Goal: Communication & Community: Answer question/provide support

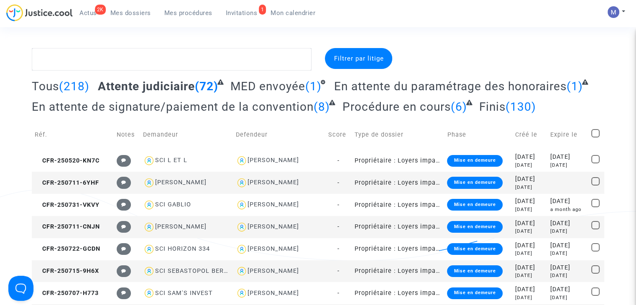
click at [245, 12] on span "Invitations" at bounding box center [242, 13] width 32 height 8
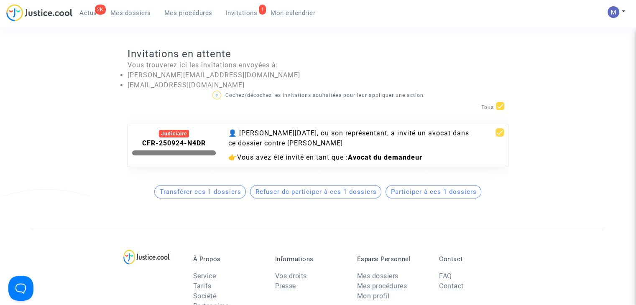
click at [418, 196] on span "Participer à ces 1 dossiers" at bounding box center [434, 192] width 86 height 8
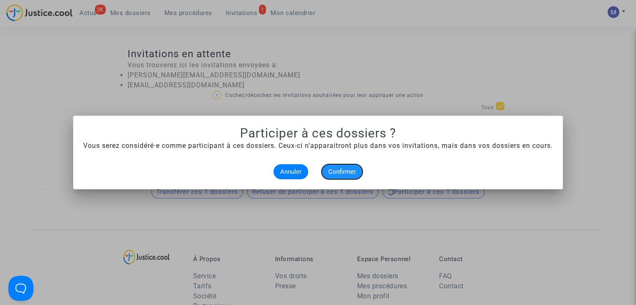
click at [350, 170] on span "Confirmer" at bounding box center [342, 172] width 28 height 8
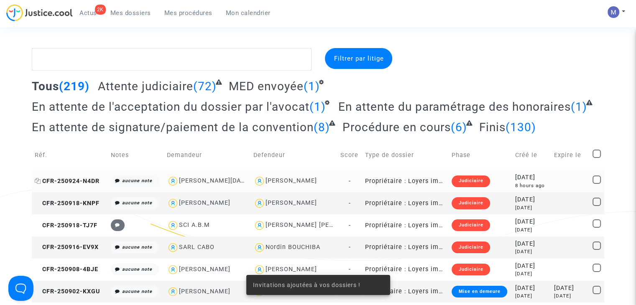
click at [72, 180] on span "CFR-250924-N4DR" at bounding box center [67, 181] width 65 height 7
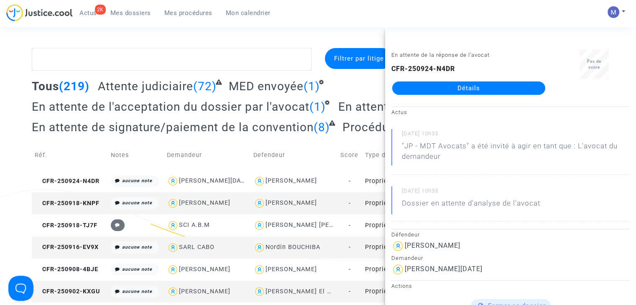
click at [458, 87] on link "Détails" at bounding box center [468, 88] width 153 height 13
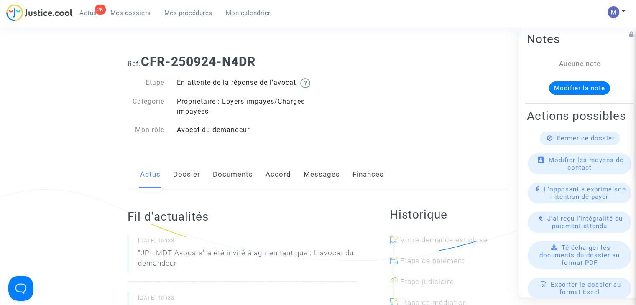
click at [123, 12] on span "Mes dossiers" at bounding box center [130, 13] width 41 height 8
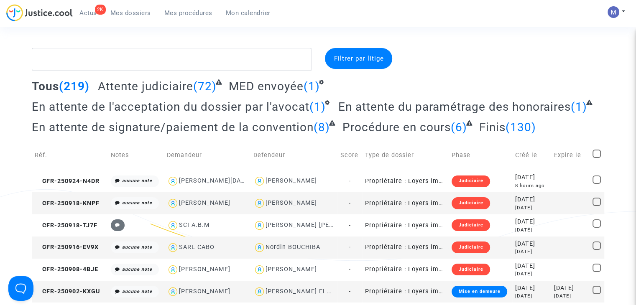
click at [135, 107] on span "En attente de l'acceptation du dossier par l'avocat" at bounding box center [171, 107] width 278 height 14
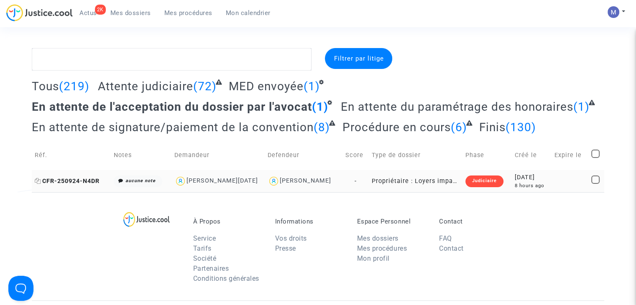
click at [80, 178] on span "CFR-250924-N4DR" at bounding box center [67, 181] width 65 height 7
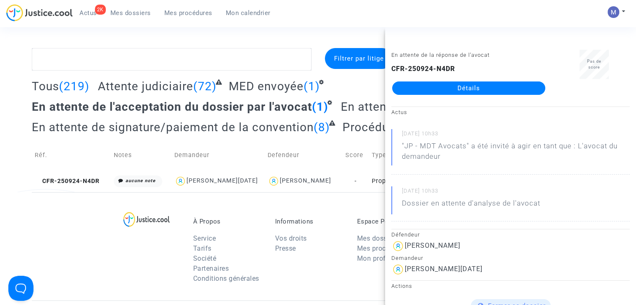
click at [447, 82] on link "Détails" at bounding box center [468, 88] width 153 height 13
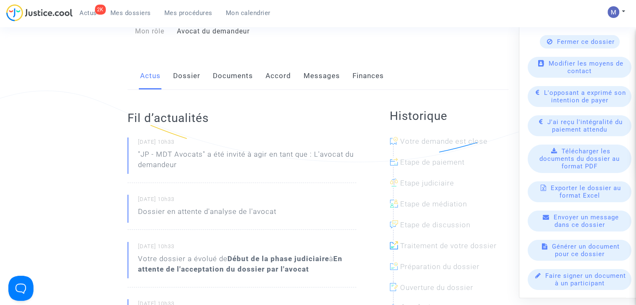
scroll to position [84, 0]
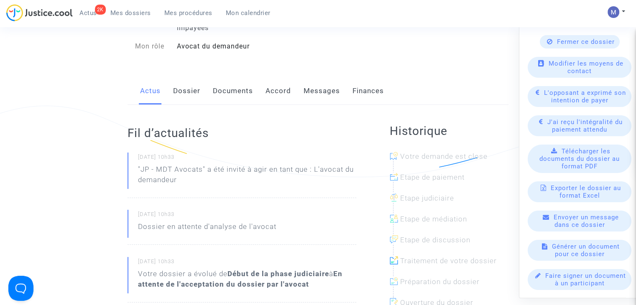
click at [193, 104] on link "Dossier" at bounding box center [186, 91] width 27 height 28
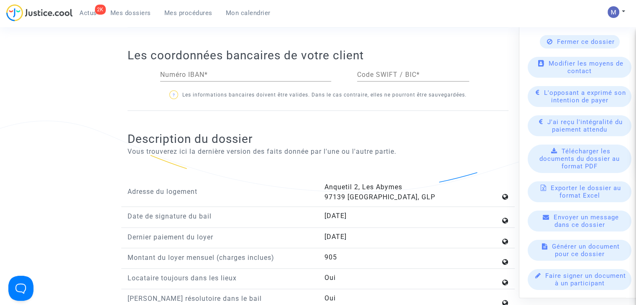
scroll to position [794, 0]
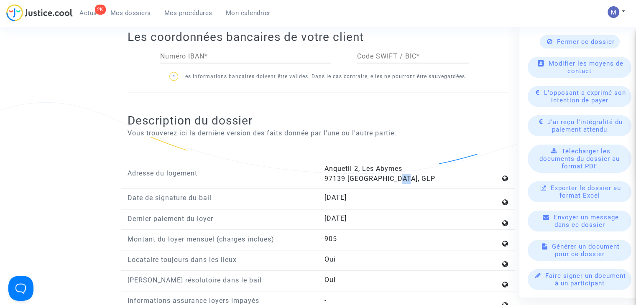
drag, startPoint x: 395, startPoint y: 186, endPoint x: 404, endPoint y: 184, distance: 9.3
click at [404, 183] on span "[STREET_ADDRESS]" at bounding box center [379, 174] width 111 height 18
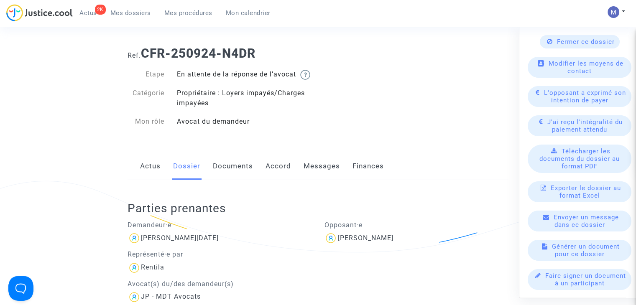
scroll to position [0, 0]
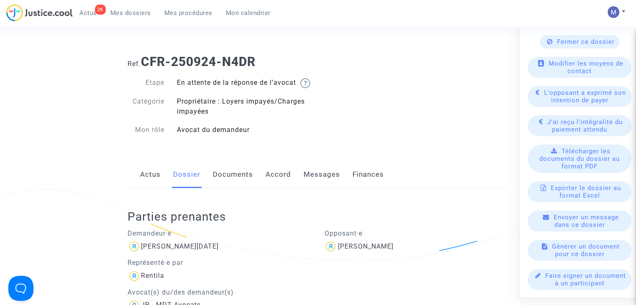
click at [324, 181] on link "Messages" at bounding box center [322, 175] width 36 height 28
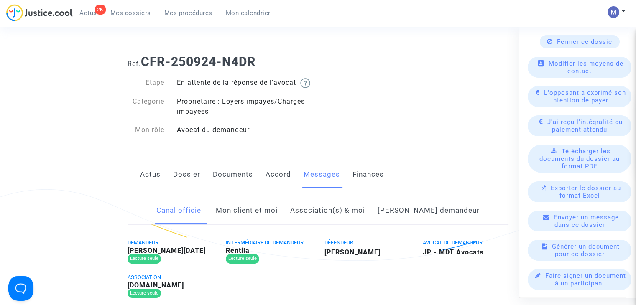
click at [259, 220] on link "Mon client et moi" at bounding box center [247, 211] width 62 height 28
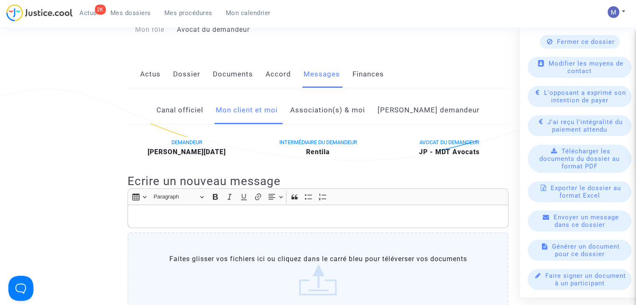
scroll to position [125, 0]
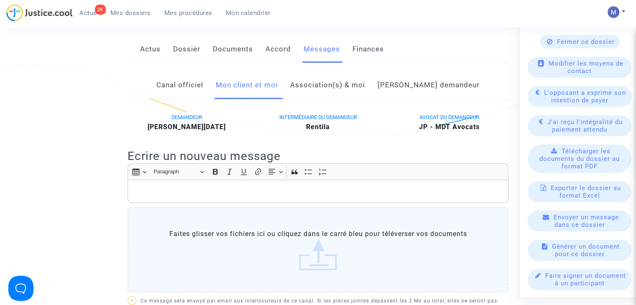
click at [139, 197] on p "Rich Text Editor, main" at bounding box center [318, 191] width 372 height 10
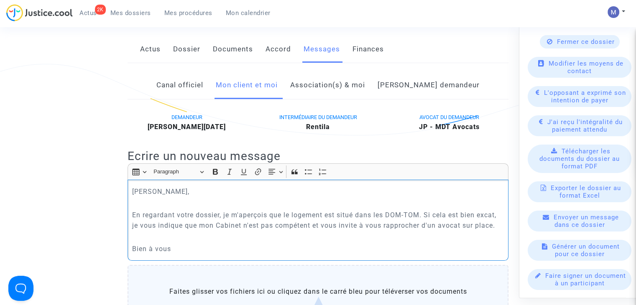
click at [136, 243] on p "Rich Text Editor, main" at bounding box center [318, 237] width 372 height 10
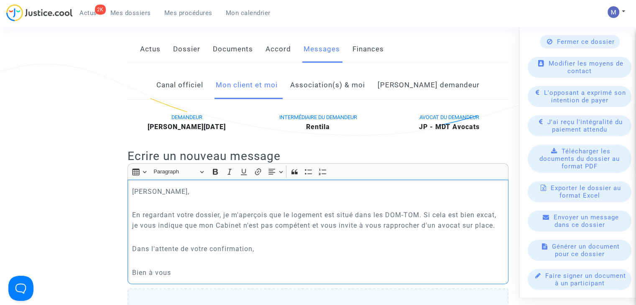
click at [488, 224] on p "En regardant votre dossier, je m'aperçois que le logement est situé dans les DO…" at bounding box center [318, 220] width 372 height 21
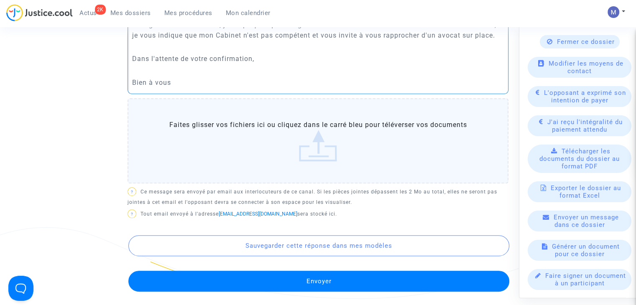
scroll to position [335, 0]
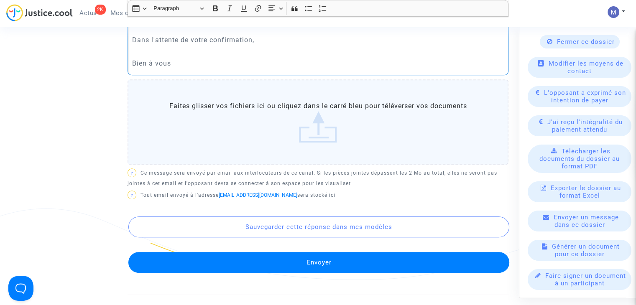
click at [327, 273] on button "Envoyer" at bounding box center [318, 262] width 381 height 21
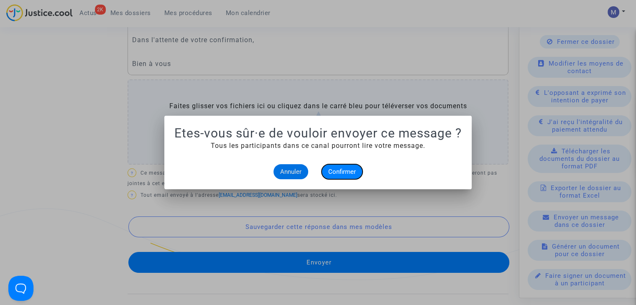
click at [340, 170] on span "Confirmer" at bounding box center [342, 172] width 28 height 8
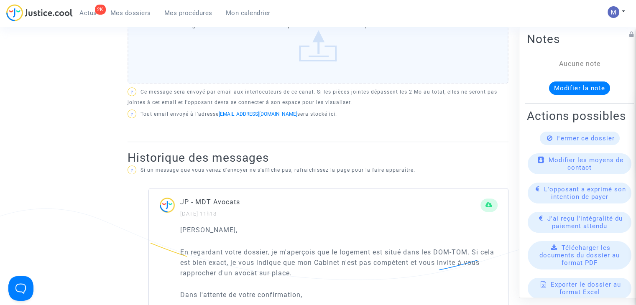
click at [563, 88] on button "Modifier la note" at bounding box center [579, 88] width 61 height 13
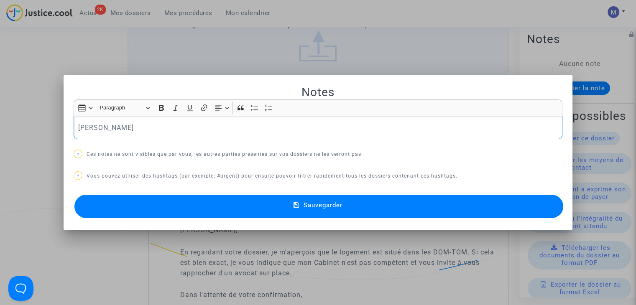
click at [322, 206] on span "Sauvegarder" at bounding box center [323, 206] width 39 height 8
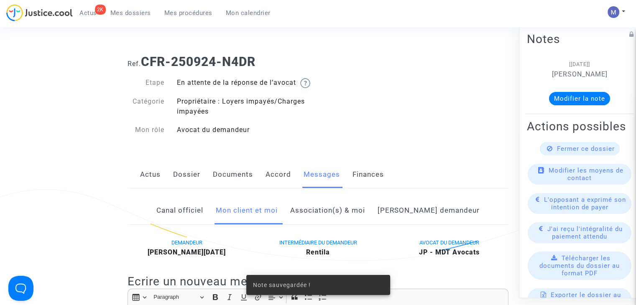
click at [183, 185] on link "Dossier" at bounding box center [186, 175] width 27 height 28
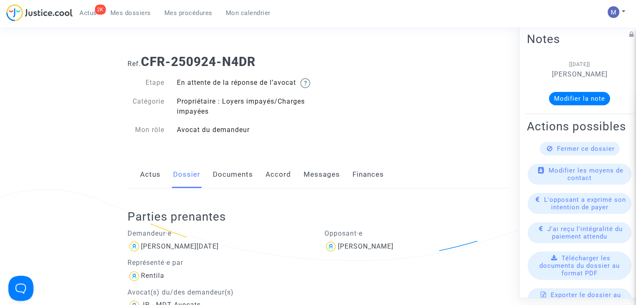
click at [135, 12] on span "Mes dossiers" at bounding box center [130, 13] width 41 height 8
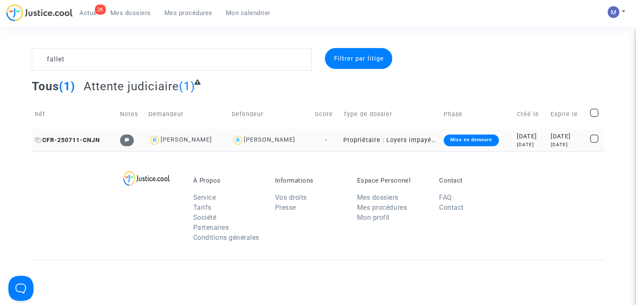
type textarea "fallet"
click at [74, 139] on span "CFR-250711-CNJN" at bounding box center [67, 140] width 65 height 7
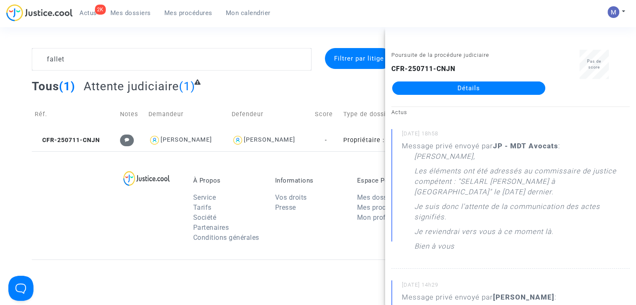
click at [480, 82] on link "Détails" at bounding box center [468, 88] width 153 height 13
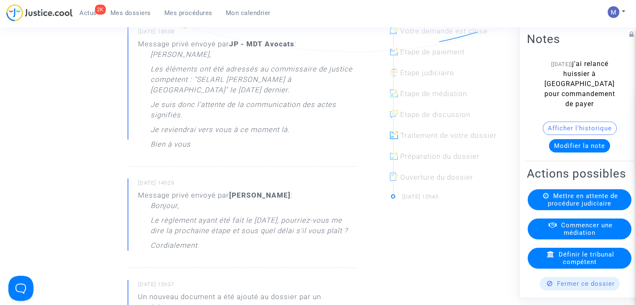
scroll to position [293, 0]
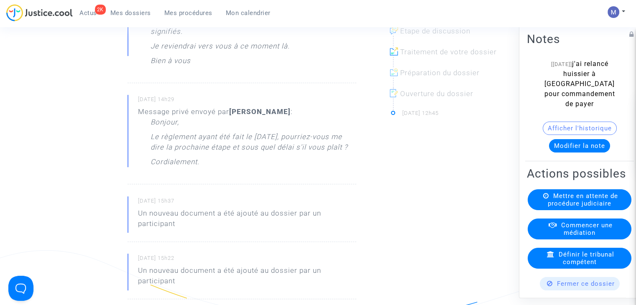
drag, startPoint x: 209, startPoint y: 160, endPoint x: 352, endPoint y: 155, distance: 142.3
click at [352, 155] on p "Le règlement ayant été fait le 29 août 2025, pourriez-vous me dire la prochaine…" at bounding box center [254, 144] width 206 height 25
click at [191, 146] on p "Le règlement ayant été fait le 29 août 2025, pourriez-vous me dire la prochaine…" at bounding box center [254, 144] width 206 height 25
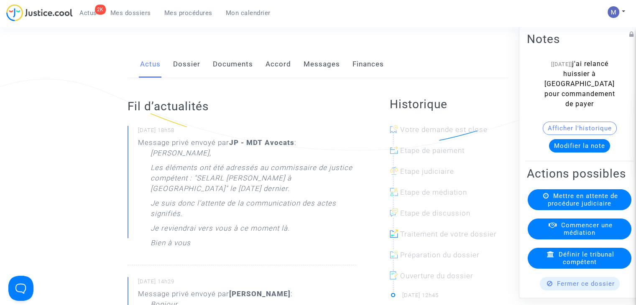
scroll to position [0, 0]
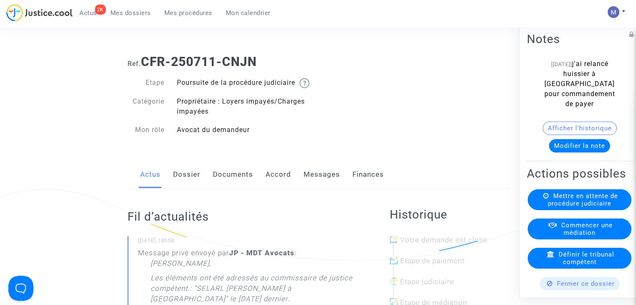
drag, startPoint x: 319, startPoint y: 186, endPoint x: 282, endPoint y: 193, distance: 37.5
click at [319, 186] on link "Messages" at bounding box center [322, 175] width 36 height 28
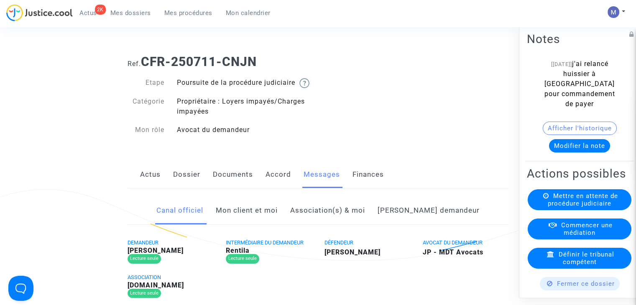
click at [261, 218] on link "Mon client et moi" at bounding box center [247, 211] width 62 height 28
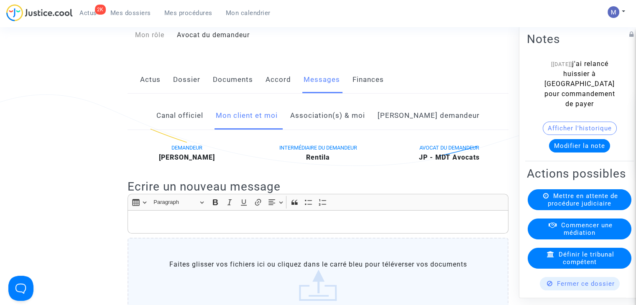
scroll to position [167, 0]
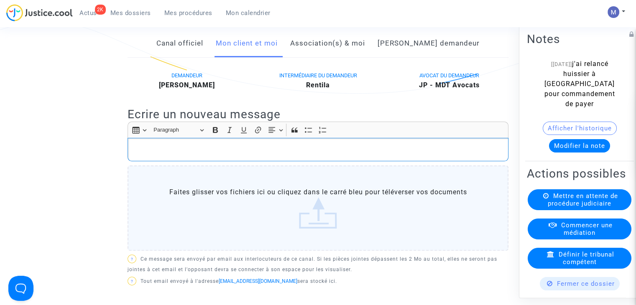
click at [153, 151] on div "Rich Text Editor, main" at bounding box center [318, 149] width 381 height 23
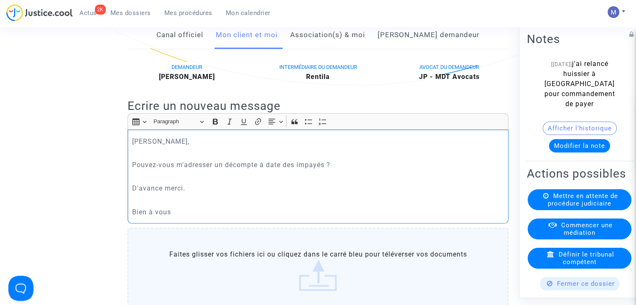
scroll to position [418, 0]
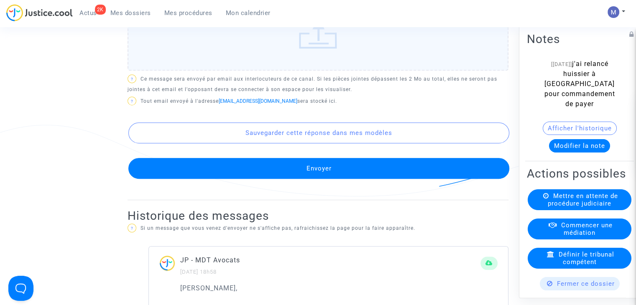
click at [307, 179] on button "Envoyer" at bounding box center [318, 168] width 381 height 21
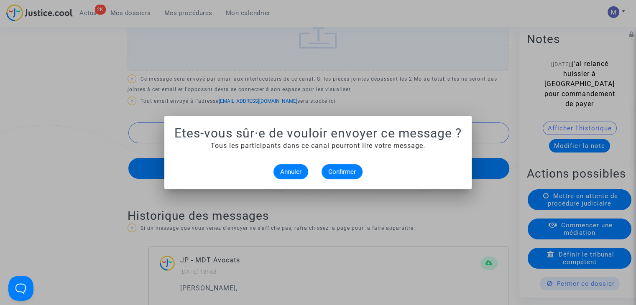
scroll to position [0, 0]
click at [348, 168] on span "Confirmer" at bounding box center [342, 172] width 28 height 8
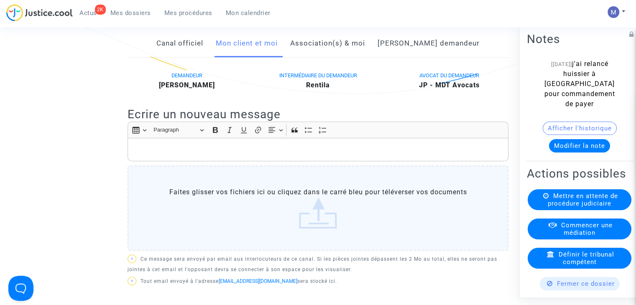
scroll to position [84, 0]
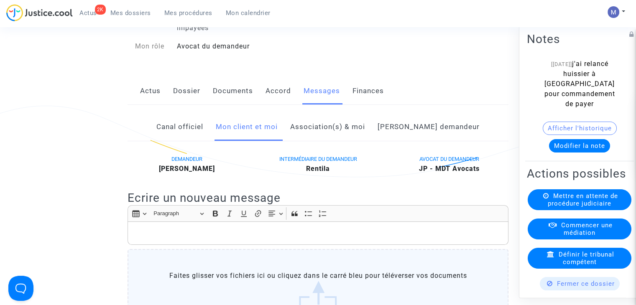
click at [223, 100] on link "Documents" at bounding box center [233, 91] width 40 height 28
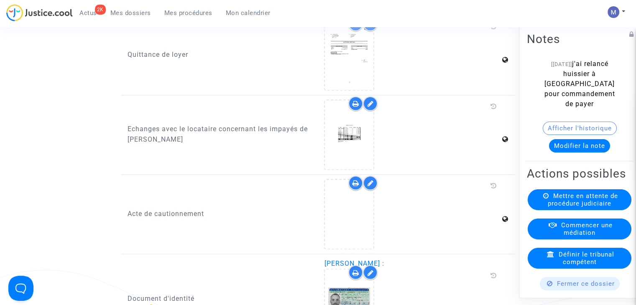
scroll to position [1338, 0]
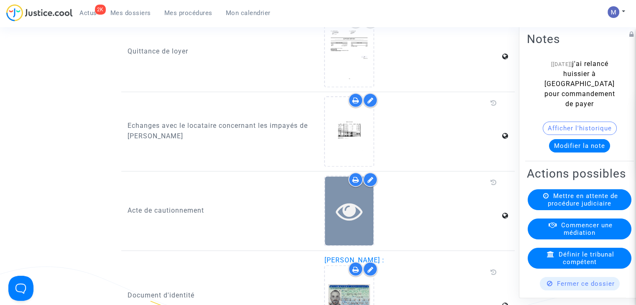
click at [351, 216] on icon at bounding box center [349, 211] width 27 height 27
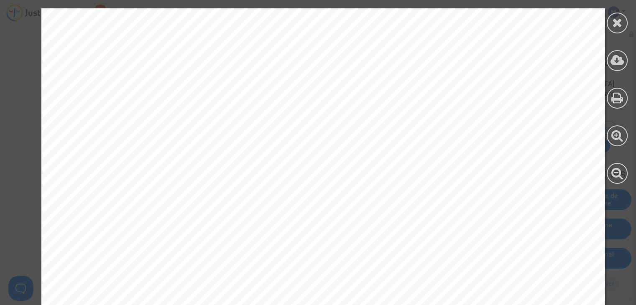
scroll to position [1129, 0]
click at [615, 25] on icon at bounding box center [617, 22] width 10 height 13
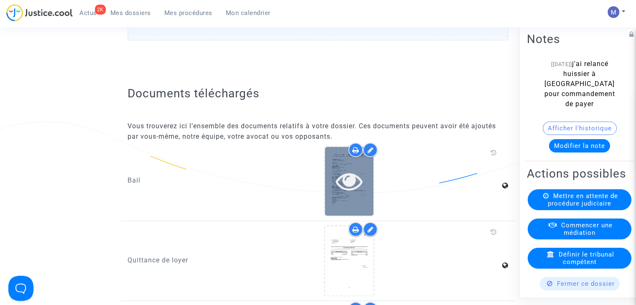
click at [337, 188] on icon at bounding box center [349, 181] width 27 height 27
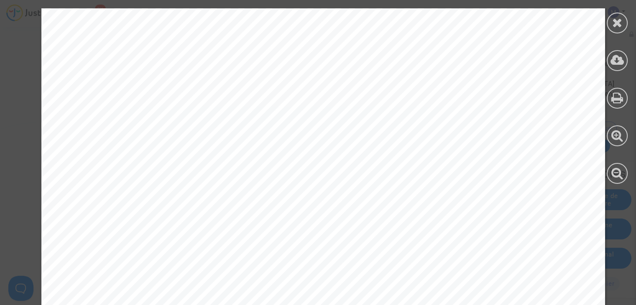
scroll to position [4521, 0]
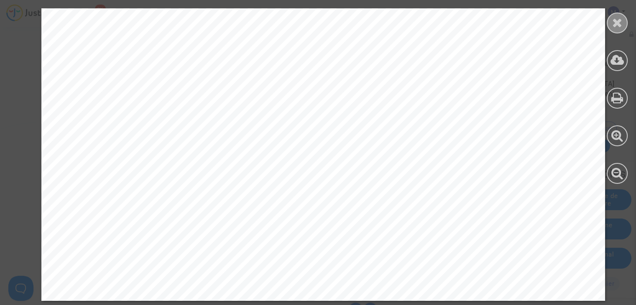
click at [623, 19] on div at bounding box center [617, 23] width 21 height 21
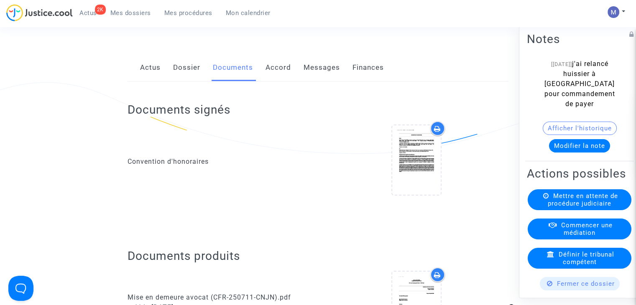
scroll to position [84, 0]
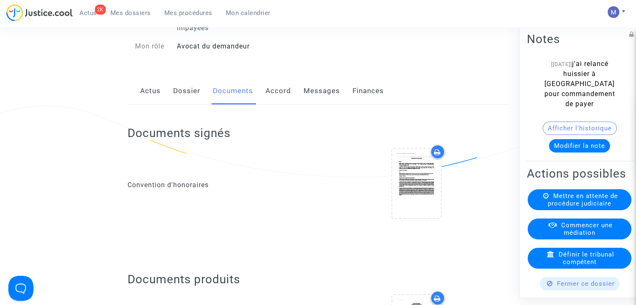
click at [179, 100] on link "Dossier" at bounding box center [186, 91] width 27 height 28
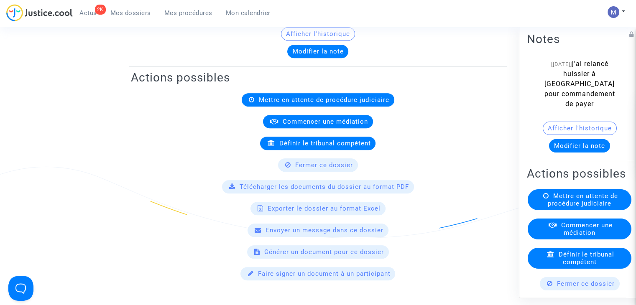
scroll to position [125, 0]
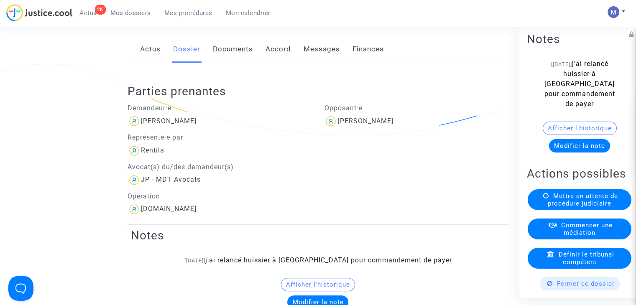
click at [311, 59] on link "Messages" at bounding box center [322, 50] width 36 height 28
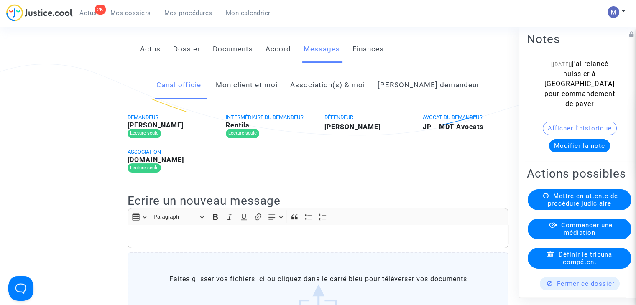
click at [255, 99] on link "Mon client et moi" at bounding box center [247, 85] width 62 height 28
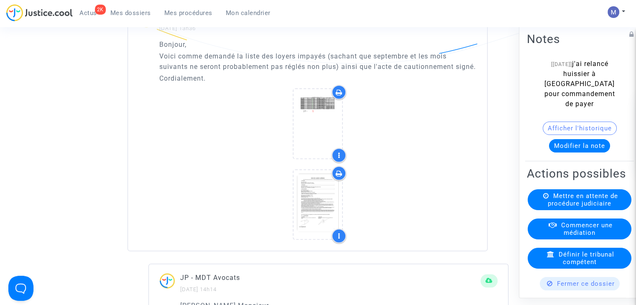
scroll to position [920, 0]
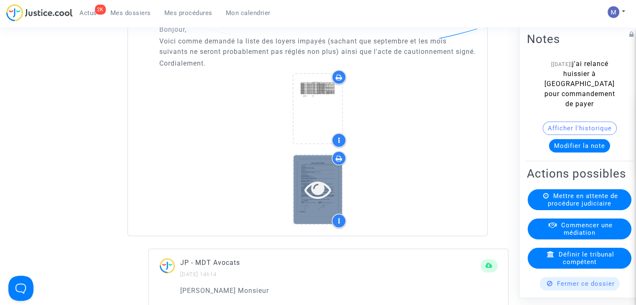
click at [317, 203] on icon at bounding box center [317, 189] width 27 height 27
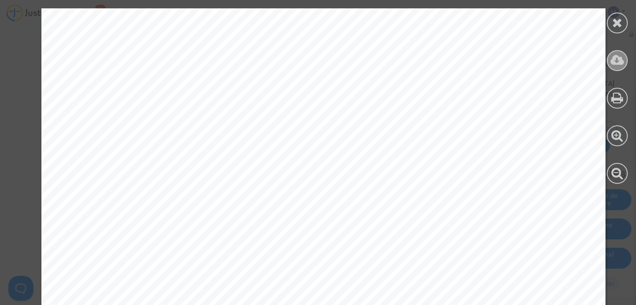
click at [614, 61] on icon at bounding box center [617, 60] width 14 height 13
click at [631, 25] on div at bounding box center [617, 96] width 38 height 192
click at [623, 25] on div at bounding box center [617, 23] width 21 height 21
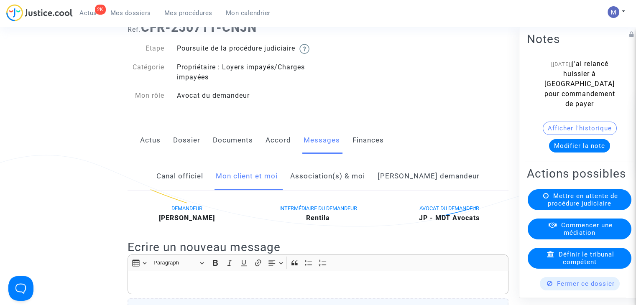
scroll to position [0, 0]
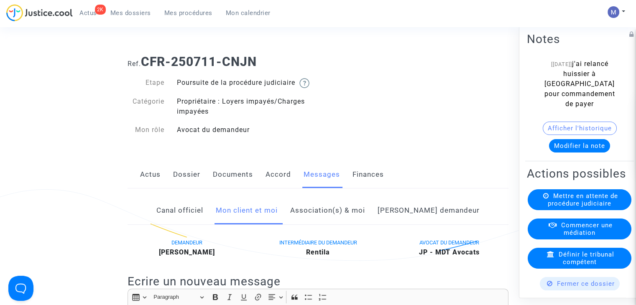
click at [217, 182] on link "Documents" at bounding box center [233, 175] width 40 height 28
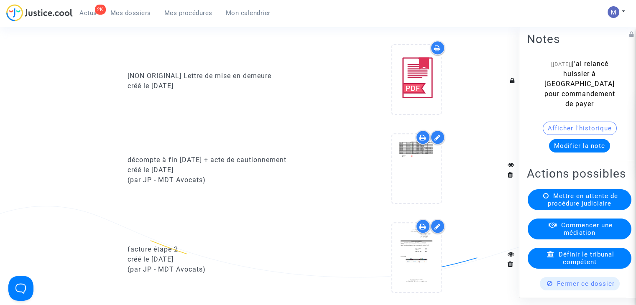
scroll to position [627, 0]
